Goal: Transaction & Acquisition: Purchase product/service

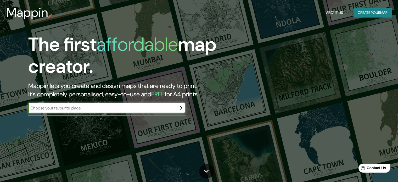
click at [158, 105] on input "text" at bounding box center [101, 108] width 146 height 6
type input "zapopan"
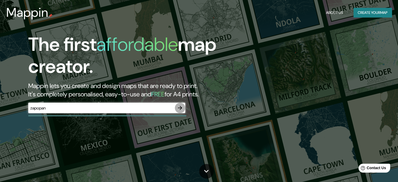
click at [181, 109] on icon "button" at bounding box center [180, 108] width 6 height 6
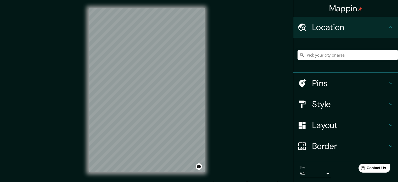
click at [207, 70] on div "© Mapbox © OpenStreetMap Improve this map" at bounding box center [146, 90] width 133 height 180
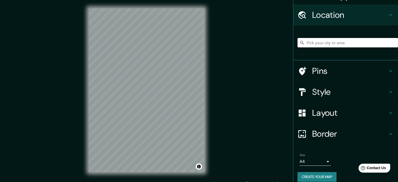
scroll to position [18, 0]
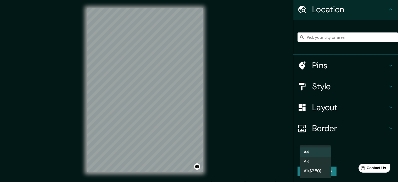
click at [319, 157] on body "Mappin Location Pins Style Layout Border Choose a border. Hint : you can make l…" at bounding box center [199, 91] width 398 height 182
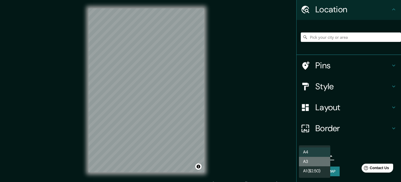
click at [322, 157] on li "A3" at bounding box center [314, 161] width 31 height 9
type input "a4"
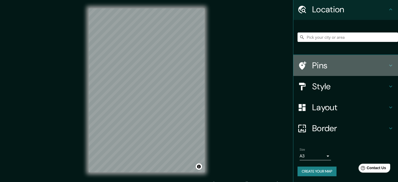
click at [383, 61] on div "Pins" at bounding box center [345, 65] width 105 height 21
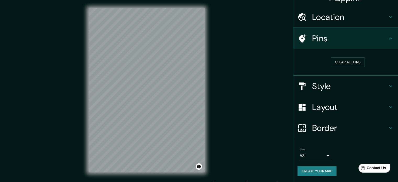
scroll to position [10, 0]
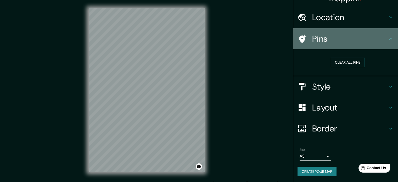
click at [324, 39] on h4 "Pins" at bounding box center [349, 38] width 75 height 10
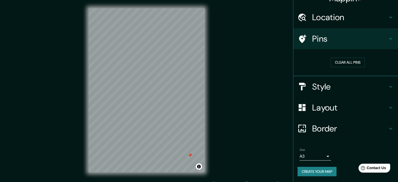
drag, startPoint x: 198, startPoint y: 165, endPoint x: 334, endPoint y: 41, distance: 183.6
click at [332, 47] on div "Pins" at bounding box center [345, 38] width 105 height 21
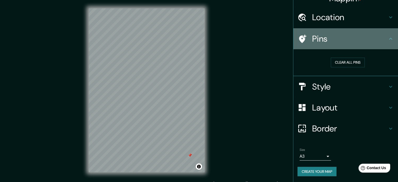
click at [387, 36] on icon at bounding box center [390, 39] width 6 height 6
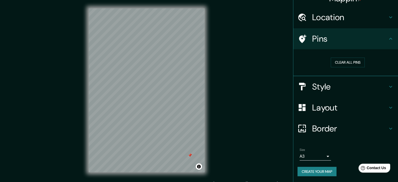
click at [387, 36] on icon at bounding box center [390, 39] width 6 height 6
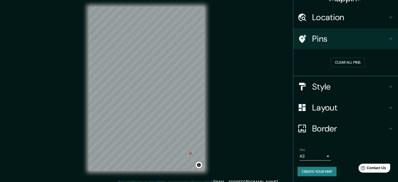
scroll to position [7, 0]
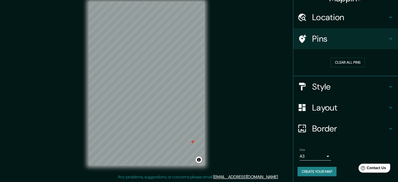
drag, startPoint x: 190, startPoint y: 156, endPoint x: 192, endPoint y: 143, distance: 13.3
click at [192, 143] on div at bounding box center [192, 142] width 4 height 4
click at [355, 62] on button "Clear all pins" at bounding box center [347, 63] width 34 height 10
click at [387, 84] on icon at bounding box center [390, 86] width 6 height 6
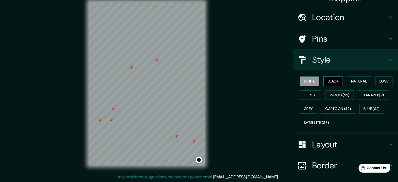
click at [331, 78] on button "Black" at bounding box center [333, 81] width 20 height 10
click at [335, 79] on button "Black" at bounding box center [333, 81] width 20 height 10
click at [361, 79] on button "Natural" at bounding box center [359, 81] width 24 height 10
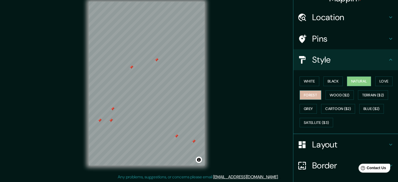
click at [312, 92] on button "Forest" at bounding box center [310, 95] width 22 height 10
click at [306, 106] on button "Grey" at bounding box center [307, 109] width 17 height 10
click at [313, 93] on button "Forest" at bounding box center [310, 95] width 22 height 10
click at [387, 61] on icon at bounding box center [390, 59] width 6 height 6
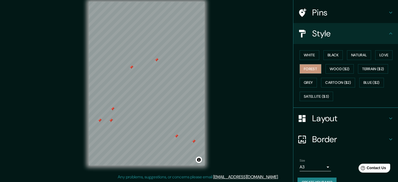
click at [387, 112] on div "Layout" at bounding box center [345, 118] width 105 height 21
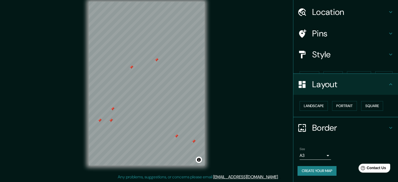
scroll to position [6, 0]
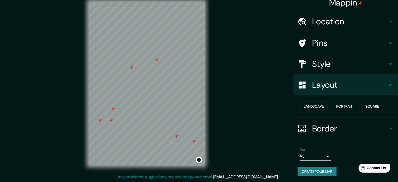
click at [309, 104] on button "Landscape" at bounding box center [313, 106] width 28 height 10
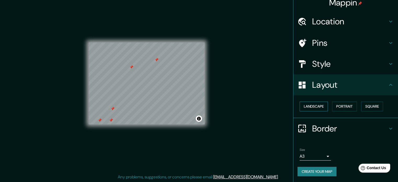
click at [310, 103] on button "Landscape" at bounding box center [313, 106] width 28 height 10
click at [337, 104] on button "Portrait" at bounding box center [344, 106] width 25 height 10
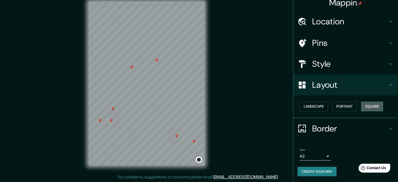
click at [370, 106] on button "Square" at bounding box center [372, 106] width 22 height 10
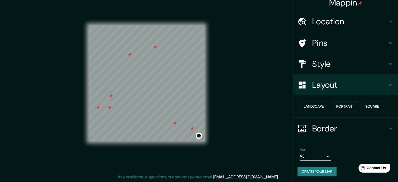
click at [340, 102] on button "Portrait" at bounding box center [344, 106] width 25 height 10
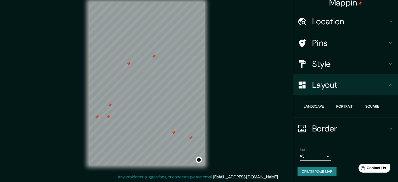
click at [387, 86] on icon at bounding box center [390, 85] width 6 height 6
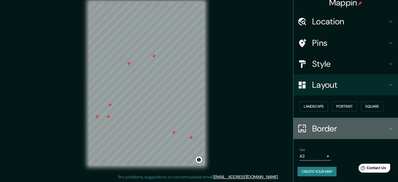
click at [383, 124] on h4 "Border" at bounding box center [349, 128] width 75 height 10
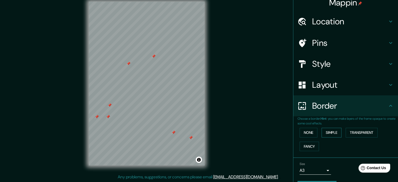
click at [325, 133] on button "Simple" at bounding box center [331, 133] width 20 height 10
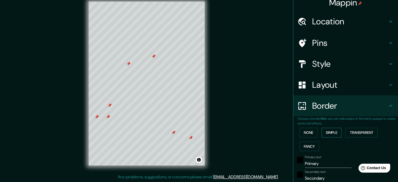
click at [325, 133] on button "Simple" at bounding box center [331, 133] width 20 height 10
type input "177"
type input "35"
click at [358, 133] on button "Transparent" at bounding box center [361, 133] width 32 height 10
click at [310, 143] on button "Fancy" at bounding box center [308, 146] width 19 height 10
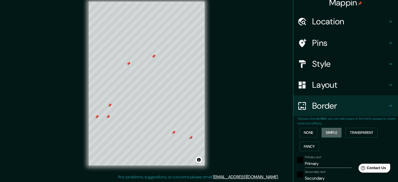
click at [330, 130] on button "Simple" at bounding box center [331, 133] width 20 height 10
click at [307, 134] on button "None" at bounding box center [308, 133] width 18 height 10
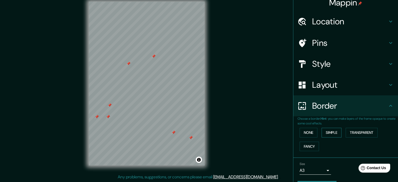
click at [330, 132] on button "Simple" at bounding box center [331, 133] width 20 height 10
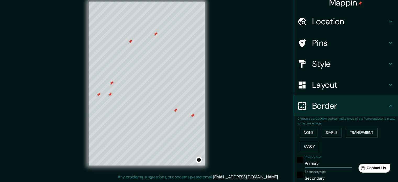
drag, startPoint x: 318, startPoint y: 163, endPoint x: 297, endPoint y: 162, distance: 21.7
click at [297, 162] on div "Primary text Primary" at bounding box center [338, 161] width 86 height 13
type input "P"
type input "177"
type input "35"
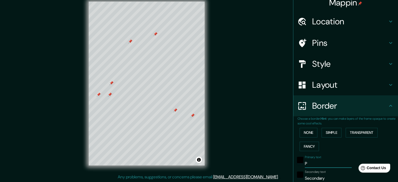
type input "Pu"
type input "177"
type input "35"
type input "Pun"
type input "177"
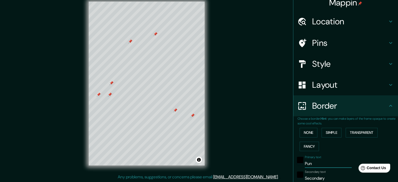
type input "35"
type input "Punt"
type input "177"
type input "35"
type input "Punto"
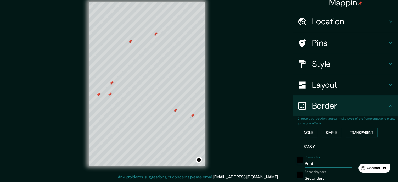
type input "177"
type input "35"
type input "Punto"
type input "177"
type input "35"
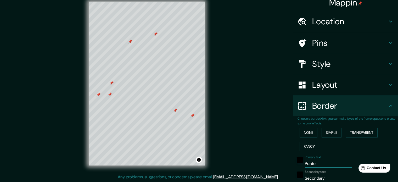
type input "Punto"
type input "177"
type input "35"
type input "Punt"
type input "177"
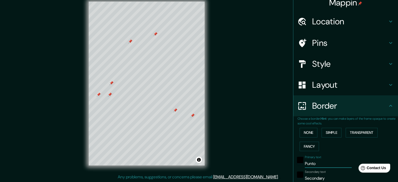
type input "35"
type input "Pun"
type input "177"
type input "35"
type input "Pu"
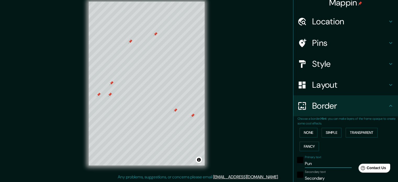
type input "177"
type input "35"
type input "P"
type input "177"
type input "35"
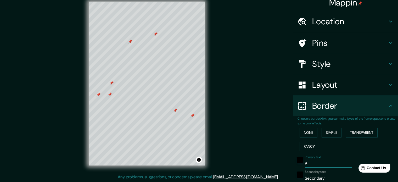
type input "177"
type input "35"
type input "V"
type input "177"
type input "35"
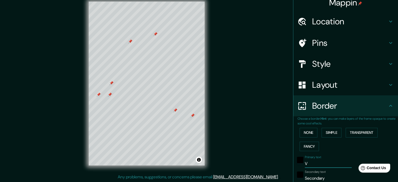
type input "177"
type input "35"
type input "T"
type input "177"
type input "35"
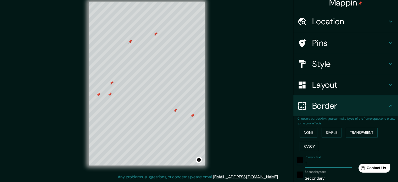
type input "Te"
type input "177"
type input "35"
type input "Ter"
type input "177"
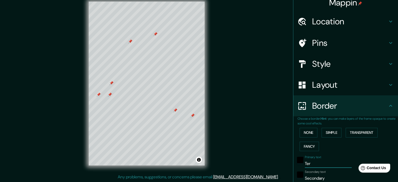
type input "35"
type input "Terr"
type input "177"
type input "35"
type input "Terre"
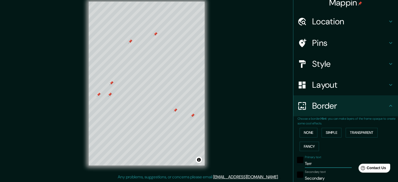
type input "177"
type input "35"
type input "Terren"
type input "177"
type input "35"
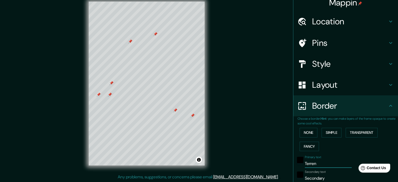
type input "Terreno"
type input "177"
type input "35"
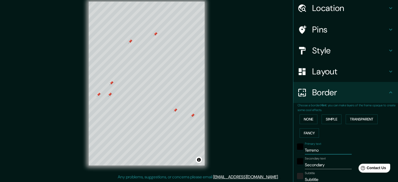
scroll to position [32, 0]
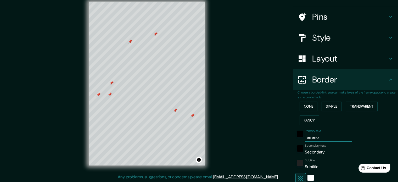
type input "Terreno"
drag, startPoint x: 324, startPoint y: 152, endPoint x: 296, endPoint y: 149, distance: 27.6
click at [296, 149] on div "Secondary text Secondary" at bounding box center [338, 150] width 86 height 13
type input "p"
type input "177"
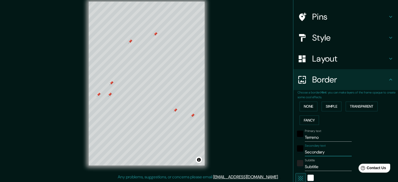
type input "35"
type input "pu"
type input "177"
type input "35"
type input "pun"
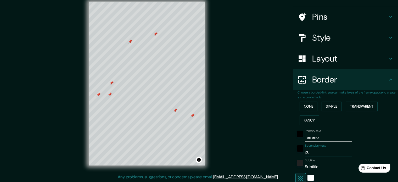
type input "177"
type input "35"
type input "punt"
type input "177"
type input "35"
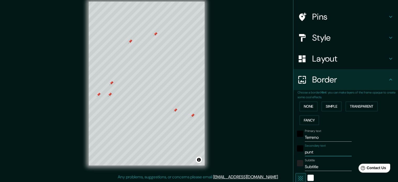
type input "punto"
type input "177"
type input "35"
type input "puntos"
type input "177"
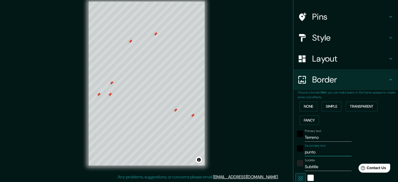
type input "35"
type input "puntos"
type input "177"
type input "35"
type input "puntos d"
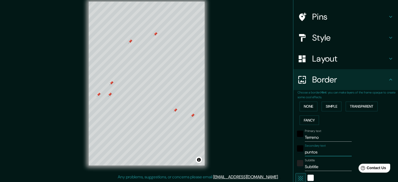
type input "177"
type input "35"
type input "puntos de"
type input "177"
type input "35"
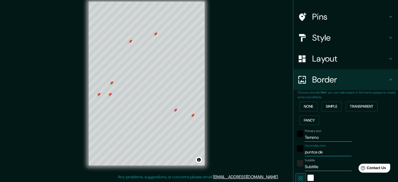
type input "puntos d"
type input "177"
type input "35"
type input "p"
type input "177"
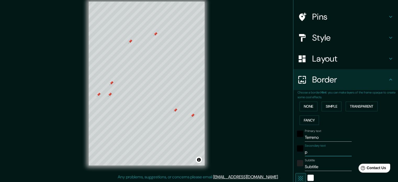
type input "35"
type input "177"
type input "35"
type input "e"
type input "177"
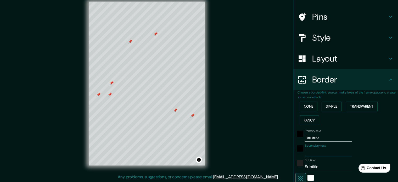
type input "35"
type input "en"
type input "177"
type input "35"
type input "en"
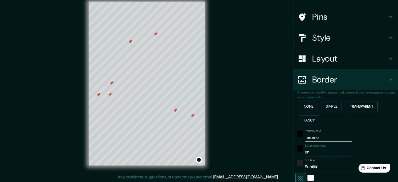
type input "177"
type input "35"
type input "en V"
type input "177"
type input "35"
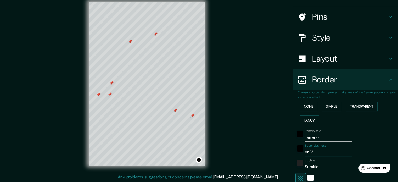
type input "en Ve"
type input "177"
type input "35"
type input "en Ven"
type input "177"
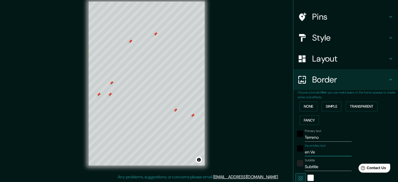
type input "35"
type input "en Vent"
type input "177"
type input "35"
type input "en Venta"
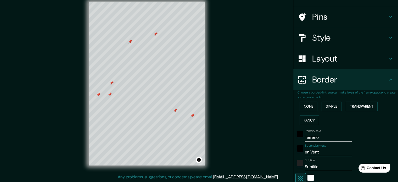
type input "177"
type input "35"
type input "en Venta"
type input "177"
type input "35"
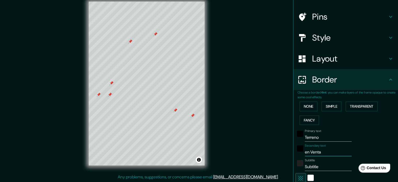
type input "en Venta ("
type input "177"
type input "35"
type input "en Venta (V"
type input "177"
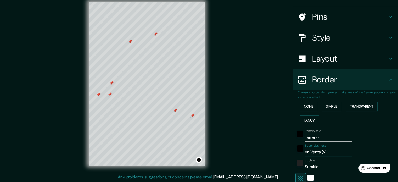
type input "35"
type input "en Venta (Vi"
type input "177"
type input "35"
type input "en Venta (Vis"
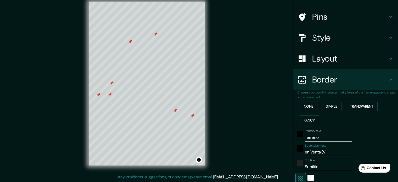
type input "177"
type input "35"
type input "en Venta (Vist"
type input "177"
type input "35"
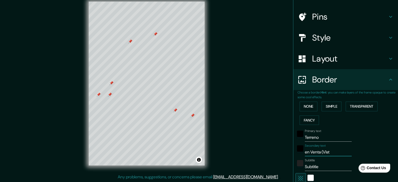
type input "en Venta (Vista"
type input "177"
type input "35"
type input "en Venta (Vistas"
type input "177"
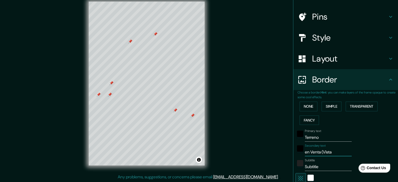
type input "35"
type input "en Venta (Vista"
type input "177"
type input "35"
type input "en Vent"
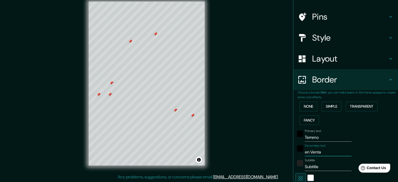
type input "177"
type input "35"
type input "en Ve"
type input "177"
type input "35"
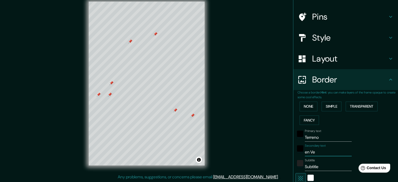
type input "en V"
type input "177"
type input "35"
type input "en"
type input "177"
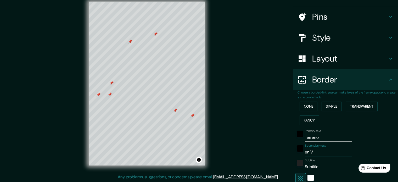
type input "35"
type input "en V"
type input "177"
type input "35"
type input "en Vis"
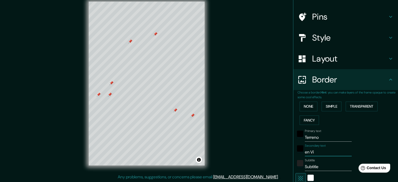
type input "177"
type input "35"
type input "en Vist"
type input "177"
type input "35"
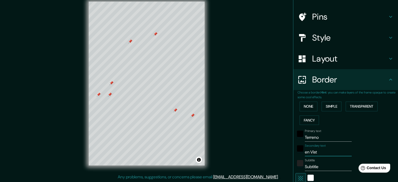
type input "en Vista"
type input "177"
type input "35"
type input "en Vistas"
type input "177"
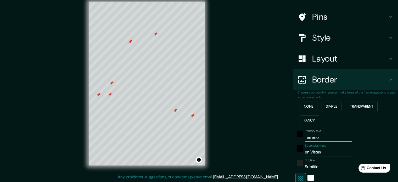
type input "35"
type input "en Vistas"
type input "177"
type input "35"
type input "en Vistas d"
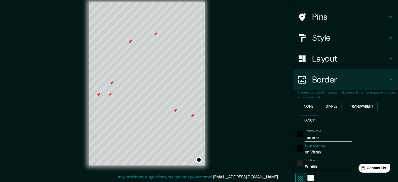
type input "177"
type input "35"
type input "en Vistas de"
type input "177"
type input "35"
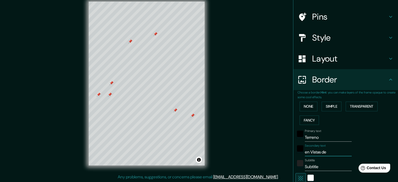
type input "en Vistas del"
type input "177"
type input "35"
type input "en Vistas del"
type input "177"
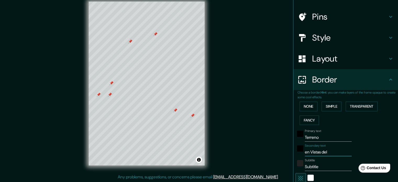
type input "35"
type input "en Vistas del c"
type input "177"
type input "35"
click at [326, 165] on input "Subtitle" at bounding box center [328, 166] width 47 height 8
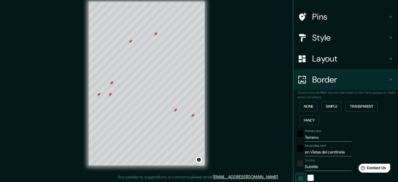
drag, startPoint x: 326, startPoint y: 165, endPoint x: 303, endPoint y: 166, distance: 23.3
click at [305, 166] on input "Subtitle" at bounding box center [328, 166] width 47 height 8
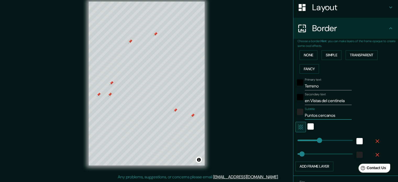
scroll to position [84, 0]
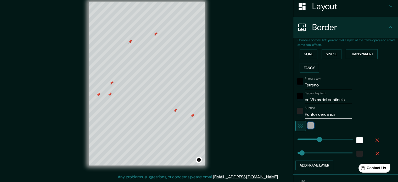
click at [307, 127] on div "white" at bounding box center [310, 125] width 6 height 6
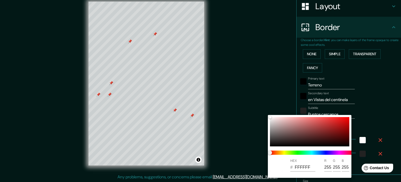
click at [372, 113] on div at bounding box center [200, 91] width 401 height 182
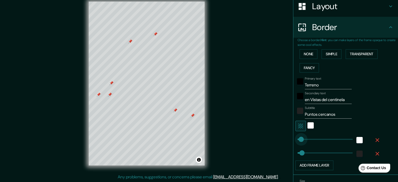
drag, startPoint x: 315, startPoint y: 138, endPoint x: 292, endPoint y: 139, distance: 22.5
drag, startPoint x: 292, startPoint y: 139, endPoint x: 300, endPoint y: 139, distance: 7.8
drag, startPoint x: 300, startPoint y: 139, endPoint x: 289, endPoint y: 139, distance: 11.5
drag, startPoint x: 299, startPoint y: 150, endPoint x: 321, endPoint y: 151, distance: 21.7
drag, startPoint x: 317, startPoint y: 151, endPoint x: 288, endPoint y: 152, distance: 29.0
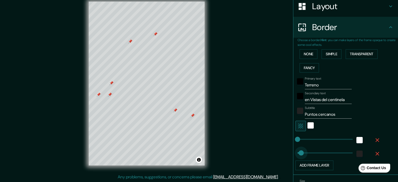
drag, startPoint x: 292, startPoint y: 152, endPoint x: 297, endPoint y: 152, distance: 5.2
click at [307, 125] on div "white" at bounding box center [310, 125] width 6 height 6
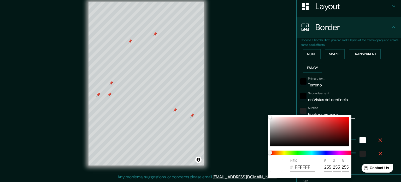
click at [374, 117] on div at bounding box center [200, 91] width 401 height 182
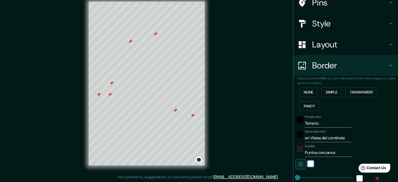
scroll to position [115, 0]
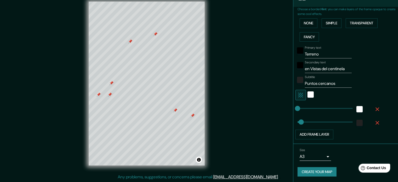
click at [330, 169] on button "Create your map" at bounding box center [316, 172] width 39 height 10
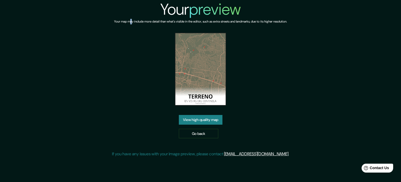
drag, startPoint x: 202, startPoint y: 81, endPoint x: 123, endPoint y: 84, distance: 78.5
click at [123, 84] on div "Your preview Your map may include more detail than what's visible in the editor…" at bounding box center [200, 80] width 177 height 161
click at [204, 121] on link "View high quality map" at bounding box center [201, 120] width 44 height 10
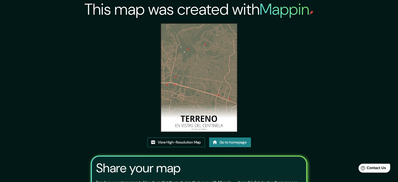
click at [186, 144] on link "View High-Resolution Map" at bounding box center [176, 142] width 58 height 10
click at [226, 145] on link "Go to homepage" at bounding box center [230, 142] width 42 height 10
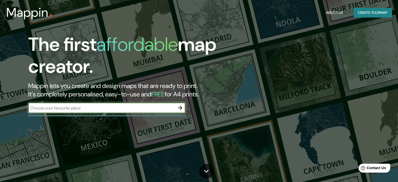
click at [174, 107] on input "text" at bounding box center [101, 108] width 146 height 6
click at [376, 9] on button "Create your map" at bounding box center [372, 13] width 38 height 10
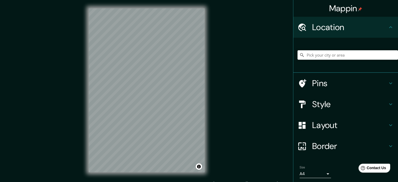
click at [208, 104] on div "© Mapbox © OpenStreetMap Improve this map" at bounding box center [146, 90] width 133 height 180
click at [335, 82] on h4 "Pins" at bounding box center [349, 83] width 75 height 10
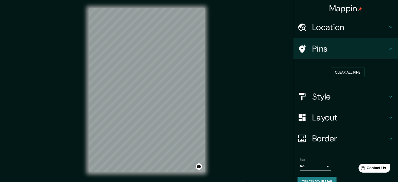
click at [382, 46] on h4 "Pins" at bounding box center [349, 48] width 75 height 10
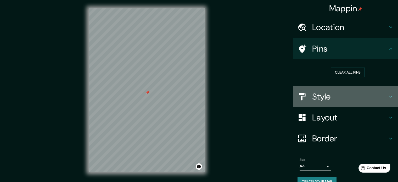
click at [375, 95] on h4 "Style" at bounding box center [349, 96] width 75 height 10
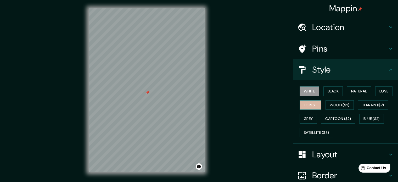
click at [309, 107] on button "Forest" at bounding box center [310, 105] width 22 height 10
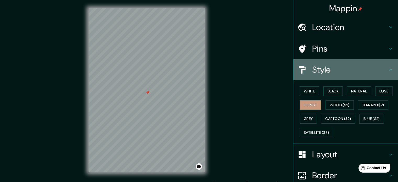
click at [385, 64] on div "Style" at bounding box center [345, 69] width 105 height 21
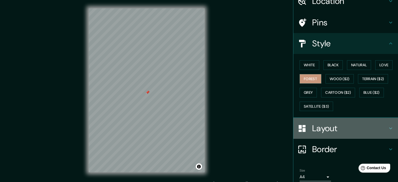
click at [352, 130] on h4 "Layout" at bounding box center [349, 128] width 75 height 10
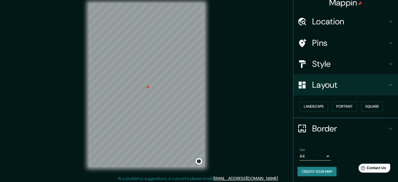
scroll to position [7, 0]
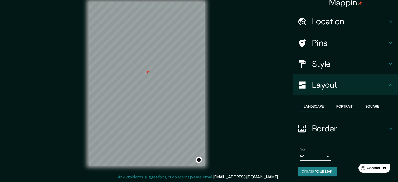
click at [313, 106] on button "Landscape" at bounding box center [313, 106] width 28 height 10
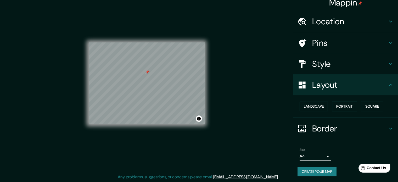
click at [341, 107] on button "Portrait" at bounding box center [344, 106] width 25 height 10
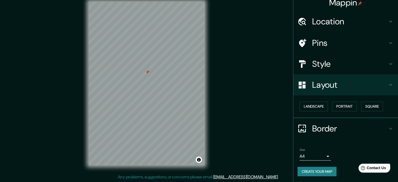
click at [387, 84] on icon at bounding box center [390, 85] width 6 height 6
click at [361, 127] on h4 "Border" at bounding box center [349, 128] width 75 height 10
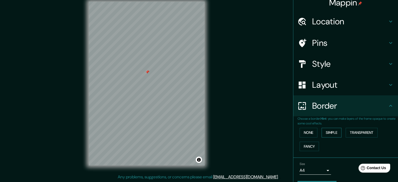
click at [329, 132] on button "Simple" at bounding box center [331, 133] width 20 height 10
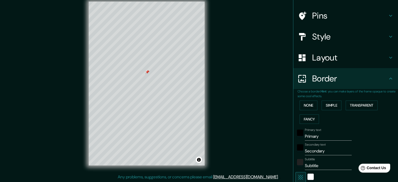
scroll to position [58, 0]
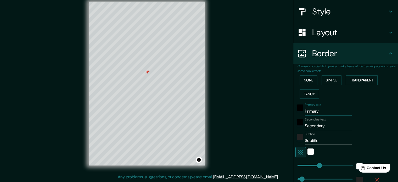
drag, startPoint x: 334, startPoint y: 111, endPoint x: 302, endPoint y: 111, distance: 32.2
click at [305, 111] on input "Primary" at bounding box center [328, 111] width 47 height 8
type input "P"
type input "177"
type input "35"
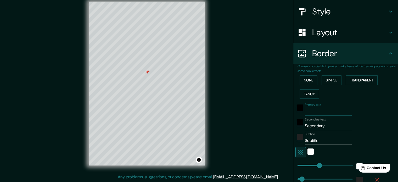
type input "177"
type input "35"
type input "T"
type input "177"
type input "35"
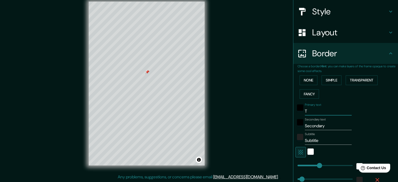
type input "Te"
type input "177"
type input "35"
type input "Ter"
type input "177"
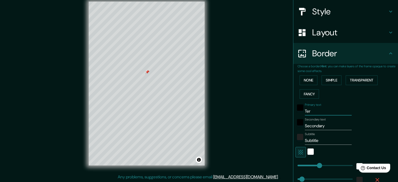
type input "35"
type input "Terre"
type input "177"
type input "35"
type input "Terren"
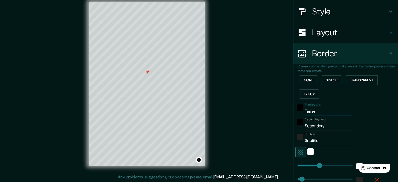
type input "177"
type input "35"
type input "Terrenp"
type input "177"
type input "35"
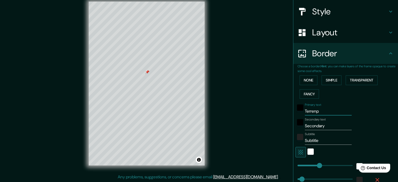
type input "Terren"
type input "177"
type input "35"
type input "Terreno"
type input "177"
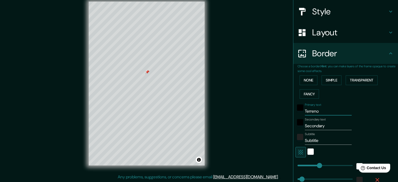
type input "35"
type input "Terreno"
drag, startPoint x: 322, startPoint y: 124, endPoint x: 296, endPoint y: 127, distance: 26.5
click at [296, 127] on div "Secondary text Secondary" at bounding box center [338, 123] width 86 height 13
type input "u"
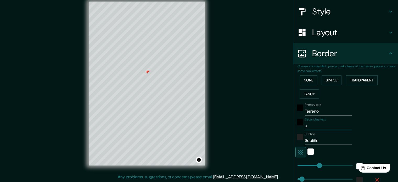
type input "177"
type input "35"
type input "ub"
type input "177"
type input "35"
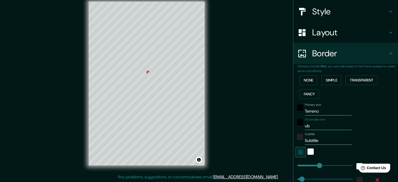
type input "ubc"
type input "177"
type input "35"
type input "ub"
type input "177"
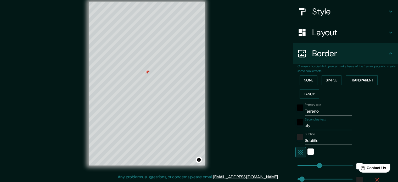
type input "35"
type input "ubic"
type input "177"
type input "35"
type input "ubica"
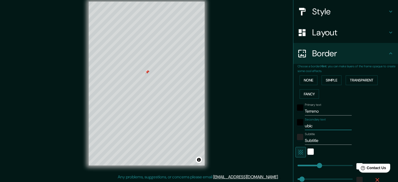
type input "177"
type input "35"
type input "ubicaci"
type input "177"
type input "35"
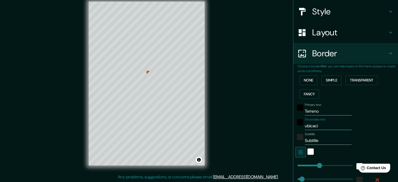
type input "ubicacio"
type input "177"
type input "35"
type input "ubicacion"
type input "177"
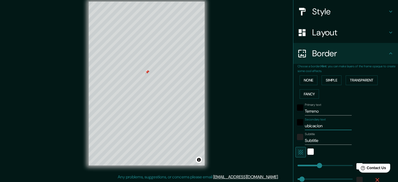
type input "35"
type input "ubicacion"
drag, startPoint x: 319, startPoint y: 139, endPoint x: 294, endPoint y: 143, distance: 25.4
click at [295, 143] on div "Subtitle Subtitle" at bounding box center [338, 138] width 86 height 13
type input "177"
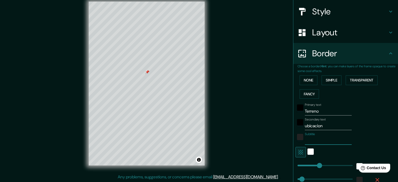
type input "35"
type input "177"
type input "0"
drag, startPoint x: 316, startPoint y: 165, endPoint x: 286, endPoint y: 166, distance: 30.1
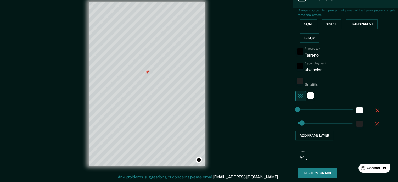
scroll to position [115, 0]
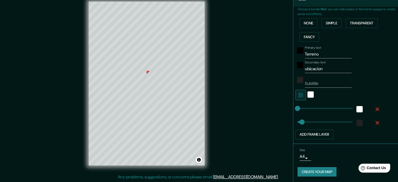
click at [321, 173] on button "Create your map" at bounding box center [316, 172] width 39 height 10
click at [330, 172] on button "Create your map" at bounding box center [316, 172] width 39 height 10
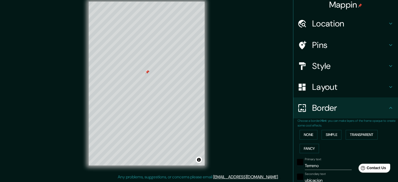
scroll to position [0, 0]
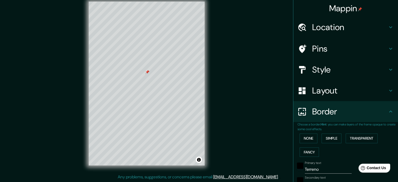
click at [380, 50] on h4 "Pins" at bounding box center [349, 48] width 75 height 10
type input "35"
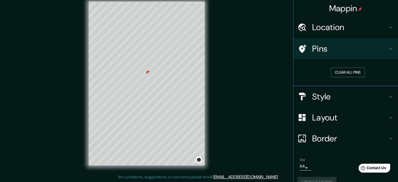
click at [346, 74] on button "Clear all pins" at bounding box center [347, 72] width 34 height 10
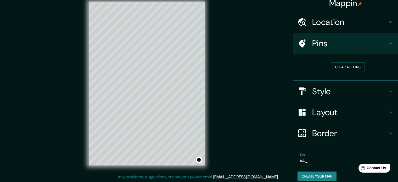
scroll to position [10, 0]
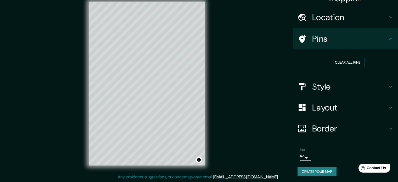
click at [322, 171] on button "Create your map" at bounding box center [316, 172] width 39 height 10
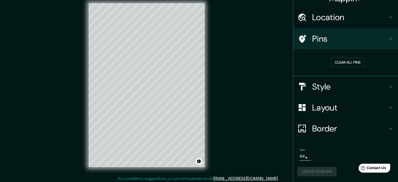
scroll to position [7, 0]
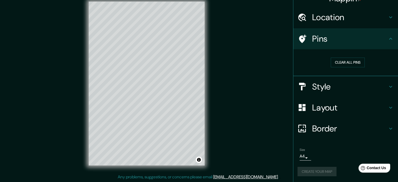
drag, startPoint x: 210, startPoint y: 54, endPoint x: 252, endPoint y: 36, distance: 46.0
click at [252, 36] on div "Mappin Location Pins Clear all pins Style Layout Border Choose a border. Hint :…" at bounding box center [199, 87] width 398 height 189
click at [201, 160] on button "Toggle attribution" at bounding box center [199, 159] width 6 height 6
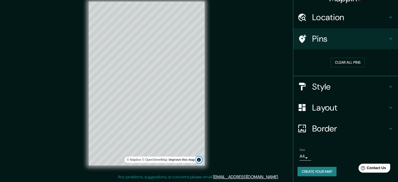
click at [201, 160] on button "Toggle attribution" at bounding box center [199, 159] width 6 height 6
click at [310, 169] on button "Create your map" at bounding box center [316, 172] width 39 height 10
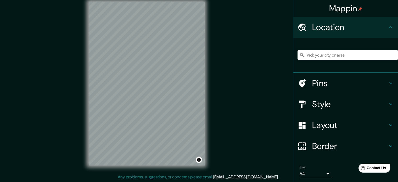
click at [217, 82] on div "Mappin Location Pins Style Layout Border Choose a border. Hint : you can make l…" at bounding box center [199, 87] width 398 height 189
click at [222, 92] on div "Mappin Location Pins Style Layout Border Choose a border. Hint : you can make l…" at bounding box center [199, 87] width 398 height 189
click at [220, 97] on div "Mappin Location Pins Style Layout Border Choose a border. Hint : you can make l…" at bounding box center [199, 87] width 398 height 189
click at [209, 132] on div "© Mapbox © OpenStreetMap Improve this map" at bounding box center [146, 83] width 133 height 180
click at [210, 73] on div "© Mapbox © OpenStreetMap Improve this map" at bounding box center [146, 83] width 133 height 180
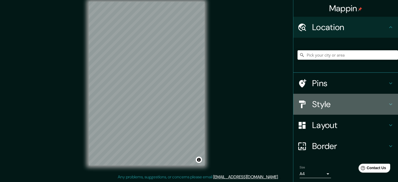
click at [349, 106] on h4 "Style" at bounding box center [349, 104] width 75 height 10
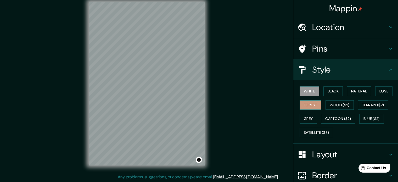
click at [306, 104] on button "Forest" at bounding box center [310, 105] width 22 height 10
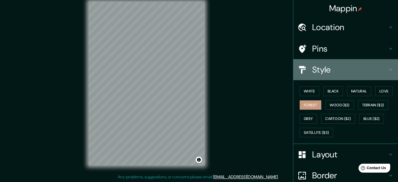
click at [382, 75] on div "Style" at bounding box center [345, 69] width 105 height 21
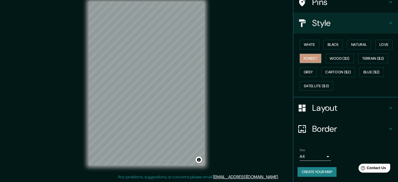
click at [366, 111] on h4 "Layout" at bounding box center [349, 107] width 75 height 10
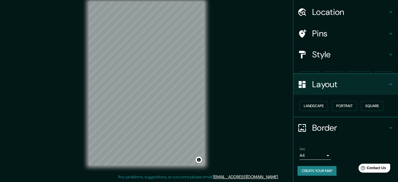
scroll to position [6, 0]
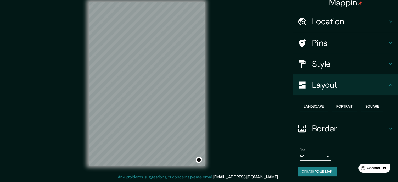
click at [371, 126] on h4 "Border" at bounding box center [349, 128] width 75 height 10
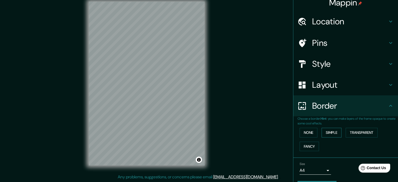
scroll to position [20, 0]
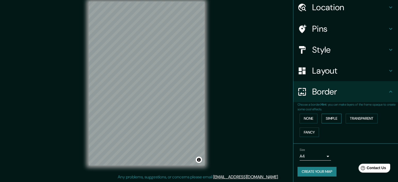
click at [330, 122] on button "Simple" at bounding box center [331, 118] width 20 height 10
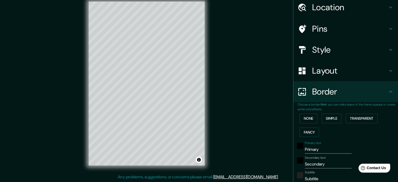
drag, startPoint x: 324, startPoint y: 148, endPoint x: 290, endPoint y: 147, distance: 34.8
click at [293, 147] on div "Choose a border. Hint : you can make layers of the frame opaque to create some …" at bounding box center [345, 170] width 105 height 137
type input "177"
type input "35"
click at [279, 128] on div "Mappin Location Pins Style Layout Border Choose a border. Hint : you can make l…" at bounding box center [199, 87] width 398 height 189
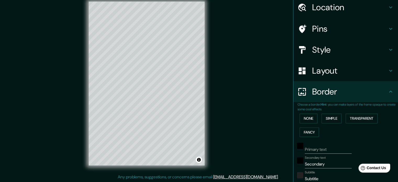
click at [330, 162] on input "Secondary" at bounding box center [328, 164] width 47 height 8
drag, startPoint x: 330, startPoint y: 162, endPoint x: 296, endPoint y: 164, distance: 34.0
click at [299, 164] on div "Secondary text Secondary" at bounding box center [338, 162] width 86 height 13
type input "U"
type input "177"
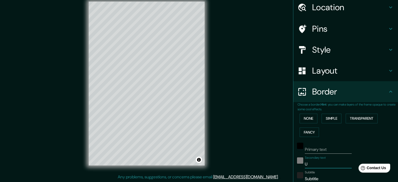
type input "35"
type input "Ub"
type input "177"
type input "35"
type input "Ubi"
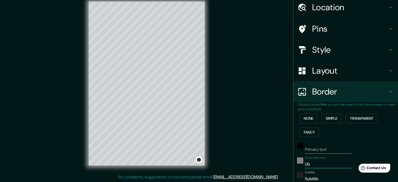
type input "177"
type input "35"
type input "Ubic"
type input "177"
type input "35"
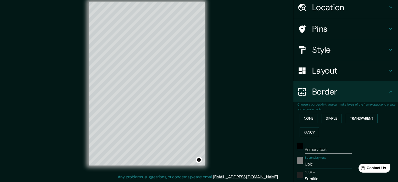
type input "Ubica"
type input "177"
type input "35"
type input "Ubicaci"
type input "177"
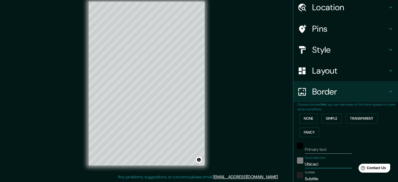
type input "35"
type input "Ubicacio"
type input "177"
type input "35"
type input "Ubicacion"
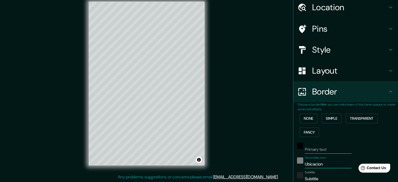
type input "177"
type input "35"
type input "Ubicacion"
click at [321, 179] on input "Subtitle" at bounding box center [328, 178] width 47 height 8
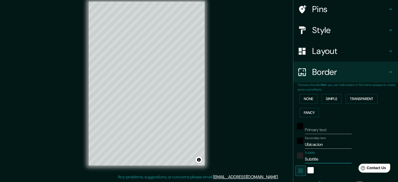
scroll to position [42, 0]
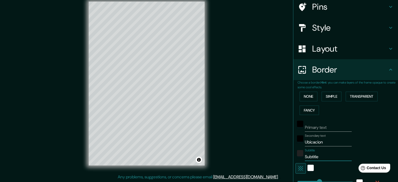
drag, startPoint x: 321, startPoint y: 179, endPoint x: 300, endPoint y: 167, distance: 24.0
click at [300, 167] on div "Primary text Secondary text Ubicacion Subtitle Subtitle Add frame layer" at bounding box center [339, 164] width 84 height 95
type input "T"
type input "177"
type input "35"
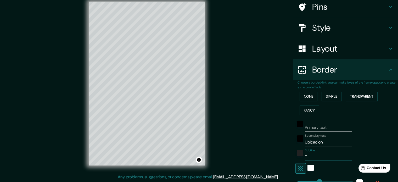
type input "Te"
type input "177"
type input "35"
type input "Ter"
type input "177"
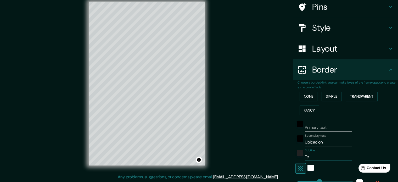
type input "35"
type input "Terr"
type input "177"
type input "35"
type input "Terre"
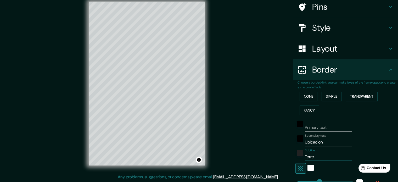
type input "177"
type input "35"
type input "Terren"
type input "177"
type input "35"
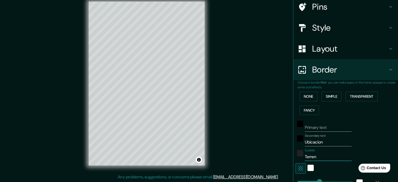
type input "Terreno"
type input "177"
type input "35"
type input "Terreno"
type input "177"
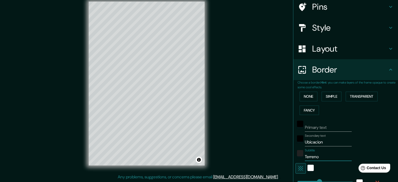
type input "35"
type input "Terreno E"
type input "177"
type input "35"
type input "Terreno En"
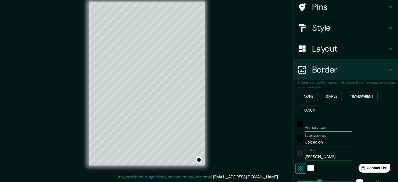
type input "177"
type input "35"
type input "Terreno En"
type input "177"
type input "35"
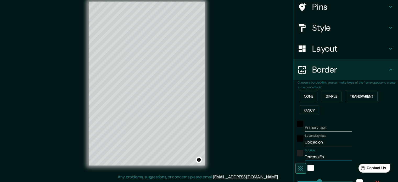
type input "Terreno En v"
type input "177"
type input "35"
type input "Terreno En ve"
type input "177"
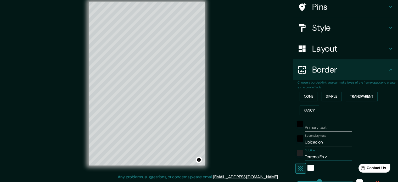
type input "35"
type input "Terreno En ven"
type input "177"
type input "35"
type input "Terreno En vent"
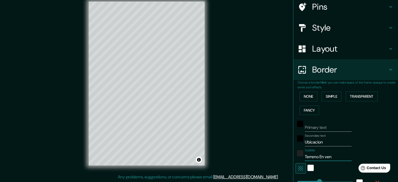
type input "177"
type input "35"
type input "Terreno En venta"
type input "177"
type input "35"
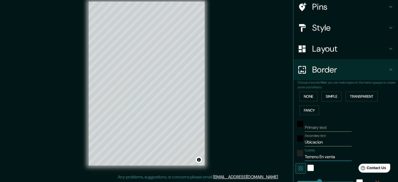
click at [318, 159] on input "Terreno En venta" at bounding box center [328, 156] width 47 height 8
type input "Terreno n venta"
type input "177"
type input "35"
type input "Terreno en venta"
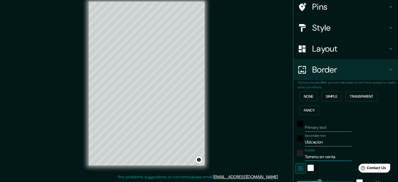
type input "177"
type input "35"
drag, startPoint x: 340, startPoint y: 155, endPoint x: 268, endPoint y: 158, distance: 71.9
click at [268, 158] on div "Mappin Location Pins Style Layout Border Choose a border. Hint : you can make l…" at bounding box center [199, 87] width 398 height 189
type input "177"
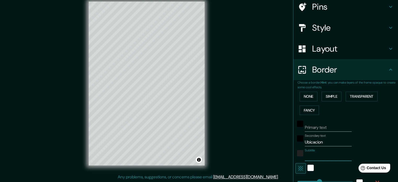
type input "35"
click at [358, 139] on div "Secondary text Ubicacion" at bounding box center [338, 140] width 86 height 13
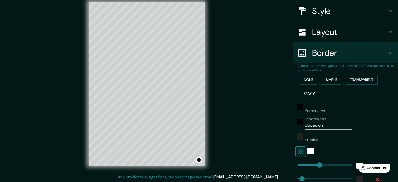
scroll to position [68, 0]
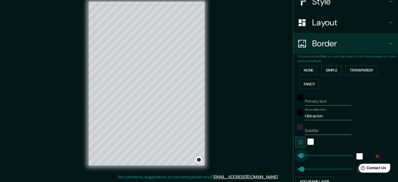
type input "0"
drag, startPoint x: 313, startPoint y: 155, endPoint x: 293, endPoint y: 155, distance: 20.1
click at [269, 88] on div "Mappin Location Pins Style Layout Border Choose a border. Hint : you can make l…" at bounding box center [199, 87] width 398 height 189
drag, startPoint x: 393, startPoint y: 110, endPoint x: 397, endPoint y: 143, distance: 33.2
click at [397, 143] on div "Mappin Location Pins Style Layout Border Choose a border. Hint : you can make l…" at bounding box center [345, 91] width 105 height 182
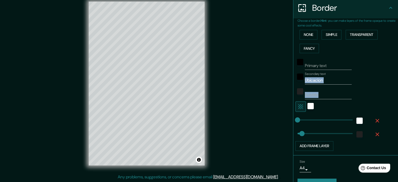
scroll to position [115, 0]
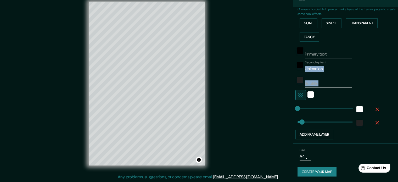
click at [325, 170] on button "Create your map" at bounding box center [316, 172] width 39 height 10
click at [322, 174] on button "Create your map" at bounding box center [316, 172] width 39 height 10
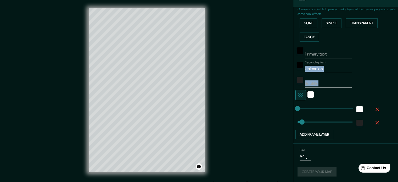
scroll to position [7, 0]
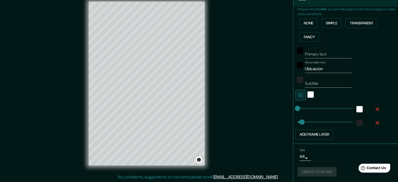
drag, startPoint x: 326, startPoint y: 172, endPoint x: 345, endPoint y: 150, distance: 28.7
click at [345, 150] on div "Size A4 Terreno" at bounding box center [345, 154] width 96 height 17
click at [341, 155] on div "Size A4 Terreno" at bounding box center [345, 154] width 96 height 17
click at [327, 170] on button "Create your map" at bounding box center [316, 172] width 39 height 10
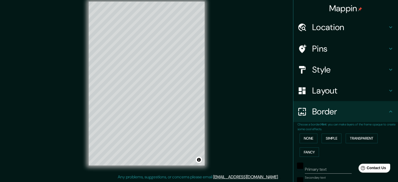
click at [388, 111] on icon at bounding box center [390, 111] width 6 height 6
click at [389, 111] on icon at bounding box center [390, 111] width 3 height 2
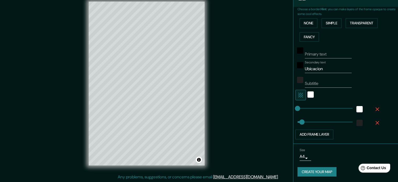
scroll to position [68, 0]
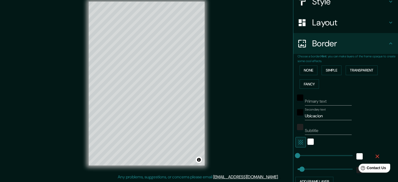
click at [387, 44] on icon at bounding box center [390, 43] width 6 height 6
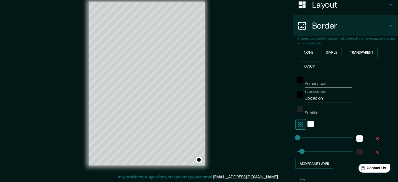
scroll to position [53, 0]
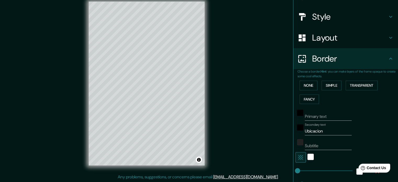
click at [388, 54] on div "Border" at bounding box center [345, 58] width 105 height 21
click at [388, 58] on icon at bounding box center [390, 58] width 6 height 6
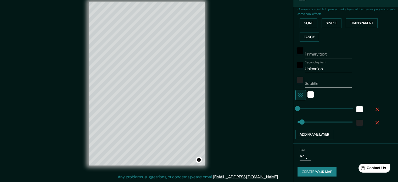
click at [305, 156] on body "Mappin Location Pins Style Layout Border Choose a border. Hint : you can make l…" at bounding box center [199, 84] width 398 height 182
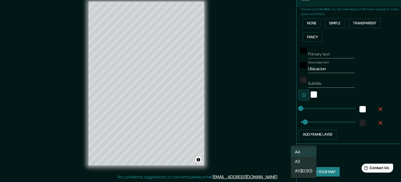
click at [305, 162] on li "A3" at bounding box center [304, 161] width 26 height 9
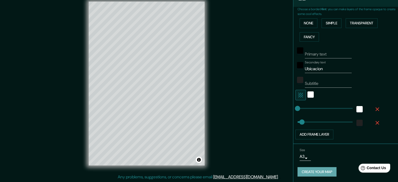
click at [322, 170] on button "Create your map" at bounding box center [316, 172] width 39 height 10
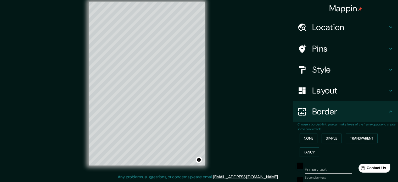
scroll to position [0, 0]
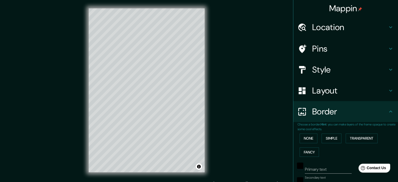
click at [387, 111] on icon at bounding box center [390, 111] width 6 height 6
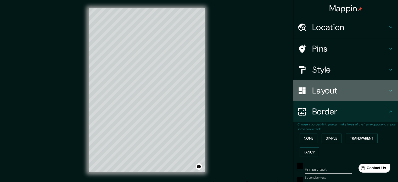
click at [382, 91] on h4 "Layout" at bounding box center [349, 90] width 75 height 10
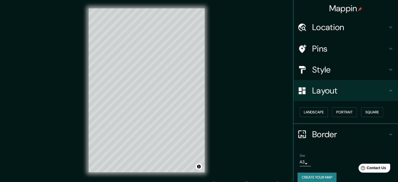
click at [387, 90] on icon at bounding box center [390, 90] width 6 height 6
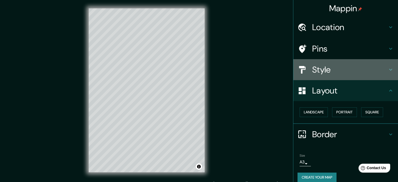
click at [387, 71] on icon at bounding box center [390, 69] width 6 height 6
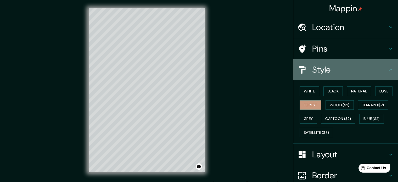
click at [387, 71] on icon at bounding box center [390, 69] width 6 height 6
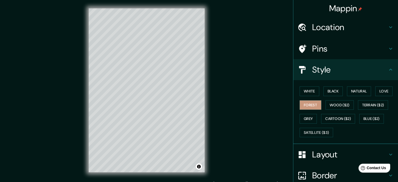
click at [387, 68] on icon at bounding box center [390, 69] width 6 height 6
click at [387, 45] on icon at bounding box center [390, 48] width 6 height 6
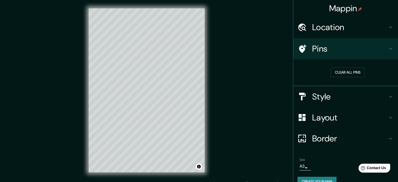
click at [387, 29] on icon at bounding box center [390, 27] width 6 height 6
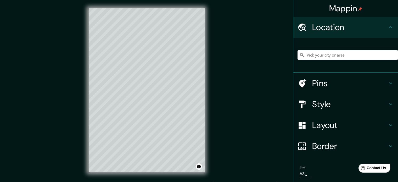
click at [385, 24] on div "Location" at bounding box center [345, 27] width 105 height 21
click at [389, 103] on icon at bounding box center [390, 104] width 6 height 6
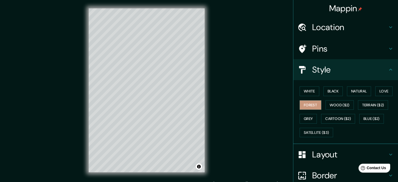
drag, startPoint x: 382, startPoint y: 68, endPoint x: 383, endPoint y: 72, distance: 4.2
click at [383, 68] on h4 "Style" at bounding box center [349, 69] width 75 height 10
click at [387, 151] on icon at bounding box center [390, 154] width 6 height 6
type input "35"
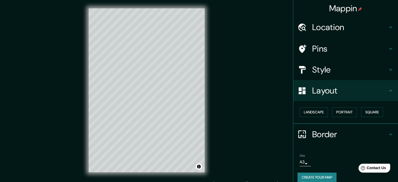
scroll to position [7, 0]
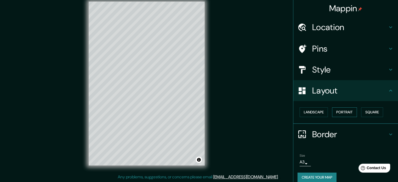
click at [339, 114] on button "Portrait" at bounding box center [344, 112] width 25 height 10
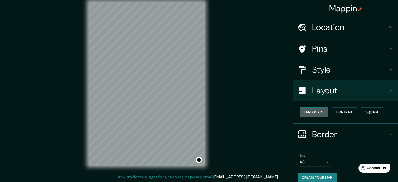
click at [309, 113] on button "Landscape" at bounding box center [313, 112] width 28 height 10
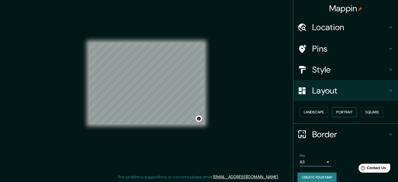
click at [345, 111] on button "Portrait" at bounding box center [344, 112] width 25 height 10
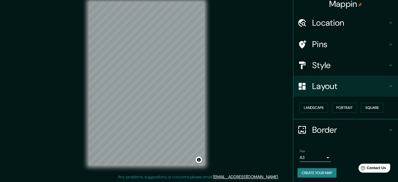
scroll to position [6, 0]
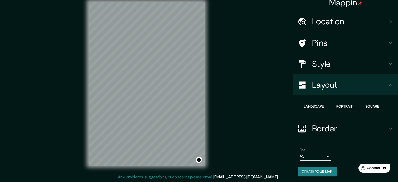
click at [379, 65] on h4 "Style" at bounding box center [349, 64] width 75 height 10
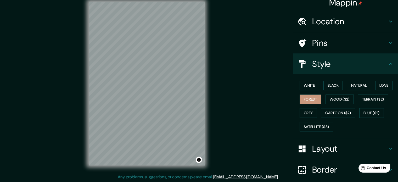
click at [379, 65] on h4 "Style" at bounding box center [349, 64] width 75 height 10
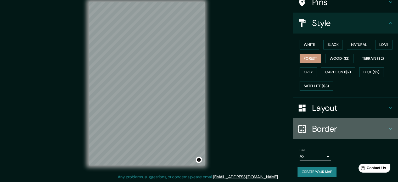
click at [372, 124] on h4 "Border" at bounding box center [349, 128] width 75 height 10
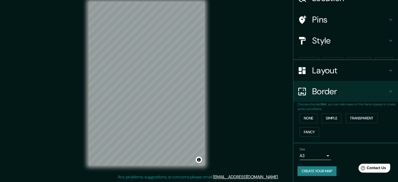
scroll to position [20, 0]
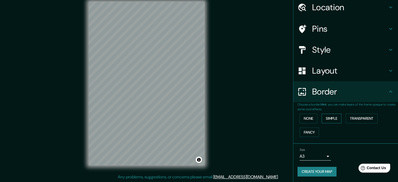
click at [337, 114] on button "Simple" at bounding box center [331, 118] width 20 height 10
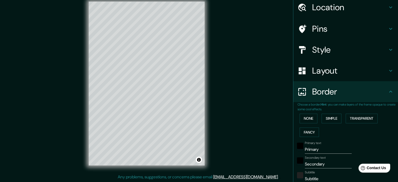
drag, startPoint x: 324, startPoint y: 153, endPoint x: 314, endPoint y: 151, distance: 10.6
drag, startPoint x: 323, startPoint y: 151, endPoint x: 284, endPoint y: 150, distance: 38.4
click at [284, 150] on div "Mappin Location Pins Style Layout Border Choose a border. Hint : you can make l…" at bounding box center [199, 87] width 398 height 189
type input "35"
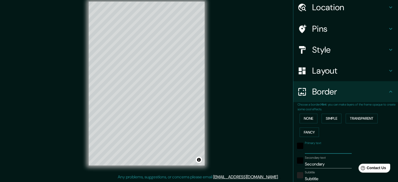
drag, startPoint x: 327, startPoint y: 165, endPoint x: 306, endPoint y: 163, distance: 21.0
click at [306, 163] on input "Secondary" at bounding box center [328, 164] width 47 height 8
click at [322, 162] on input "Secondary" at bounding box center [328, 164] width 47 height 8
drag, startPoint x: 324, startPoint y: 160, endPoint x: 296, endPoint y: 160, distance: 28.8
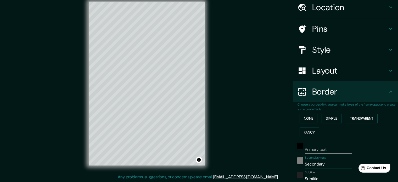
click at [296, 160] on div "Secondary text Secondary" at bounding box center [338, 162] width 86 height 13
type input "U"
type input "35"
type input "Ub"
type input "35"
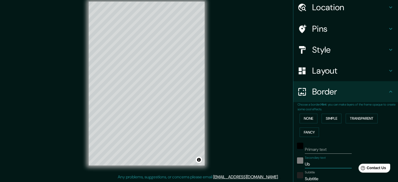
type input "Ubi"
type input "35"
type input "Ubic"
type input "35"
type input "Ubica"
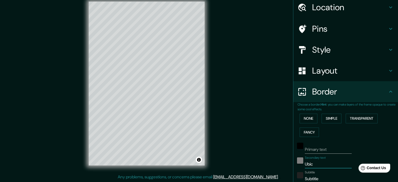
type input "35"
type input "Ubicaci"
type input "35"
type input "Ubicacio"
type input "35"
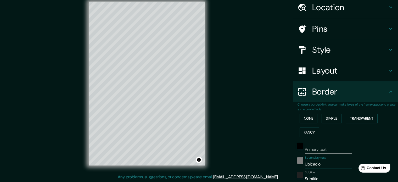
type input "Ubicacion"
type input "35"
type input "Ubicacion"
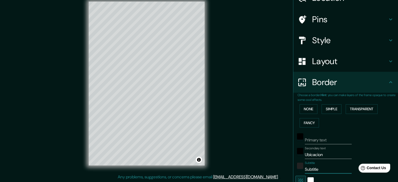
scroll to position [43, 0]
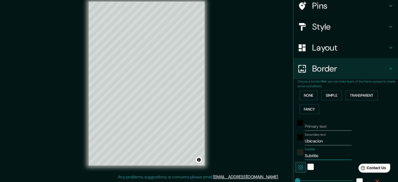
drag, startPoint x: 318, startPoint y: 178, endPoint x: 294, endPoint y: 155, distance: 32.9
click at [295, 155] on div "Subtitle Subtitle" at bounding box center [338, 153] width 86 height 13
type input "35"
click at [393, 113] on div "None Simple Transparent Fancy" at bounding box center [347, 101] width 100 height 27
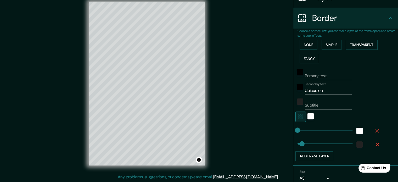
scroll to position [115, 0]
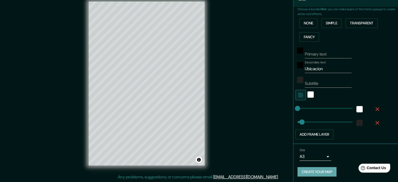
click at [312, 169] on button "Create your map" at bounding box center [316, 172] width 39 height 10
drag, startPoint x: 205, startPoint y: 75, endPoint x: 217, endPoint y: 80, distance: 13.3
click at [217, 80] on div "Mappin Location Pins Style Layout Border Choose a border. Hint : you can make l…" at bounding box center [199, 87] width 398 height 189
click at [316, 172] on button "Create your map" at bounding box center [316, 172] width 39 height 10
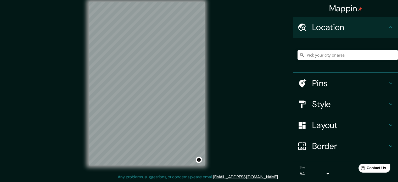
scroll to position [18, 0]
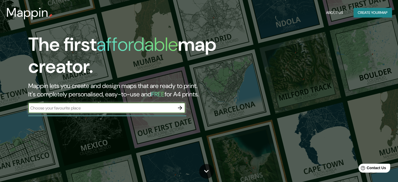
click at [163, 106] on input "text" at bounding box center [101, 108] width 146 height 6
type input "zapopan"
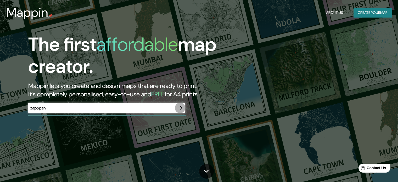
click at [180, 108] on icon "button" at bounding box center [180, 108] width 6 height 6
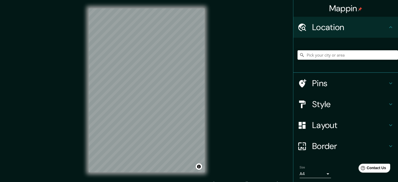
click at [216, 63] on div "Mappin Location Pins Style Layout Border Choose a border. Hint : you can make l…" at bounding box center [199, 94] width 398 height 189
click at [335, 54] on input "Pick your city or area" at bounding box center [347, 54] width 100 height 9
type input "G"
type input "u"
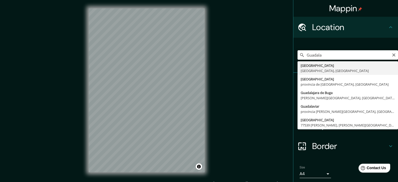
type input "[GEOGRAPHIC_DATA], [GEOGRAPHIC_DATA], [GEOGRAPHIC_DATA]"
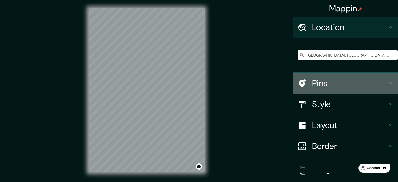
click at [387, 81] on icon at bounding box center [390, 83] width 6 height 6
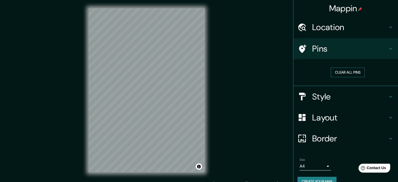
click at [344, 69] on button "Clear all pins" at bounding box center [347, 72] width 34 height 10
click at [387, 49] on icon at bounding box center [390, 48] width 6 height 6
click at [387, 96] on icon at bounding box center [390, 96] width 6 height 6
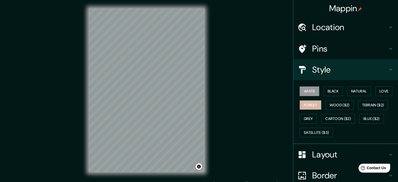
click at [310, 104] on button "Forest" at bounding box center [310, 105] width 22 height 10
click at [387, 70] on icon at bounding box center [390, 69] width 6 height 6
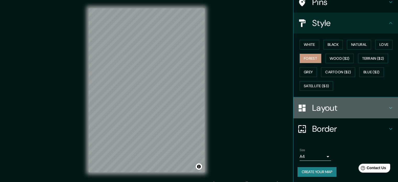
click at [387, 105] on icon at bounding box center [390, 108] width 6 height 6
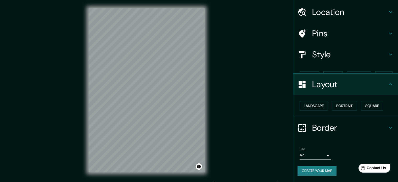
scroll to position [6, 0]
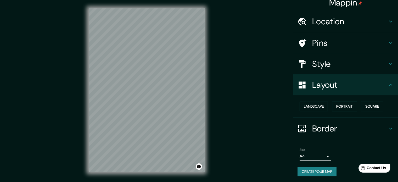
click at [343, 108] on button "Portrait" at bounding box center [344, 106] width 25 height 10
click at [348, 102] on button "Portrait" at bounding box center [344, 106] width 25 height 10
click at [345, 108] on button "Portrait" at bounding box center [344, 106] width 25 height 10
click at [308, 108] on button "Landscape" at bounding box center [313, 106] width 28 height 10
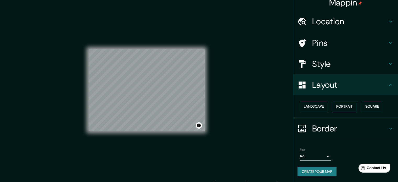
click at [346, 106] on button "Portrait" at bounding box center [344, 106] width 25 height 10
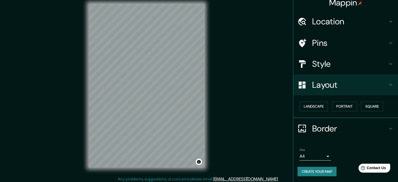
scroll to position [7, 0]
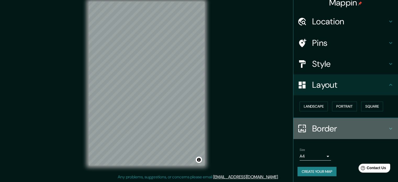
click at [382, 129] on h4 "Border" at bounding box center [349, 128] width 75 height 10
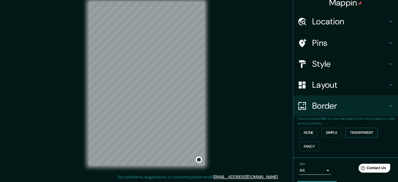
click at [367, 136] on button "Transparent" at bounding box center [361, 133] width 32 height 10
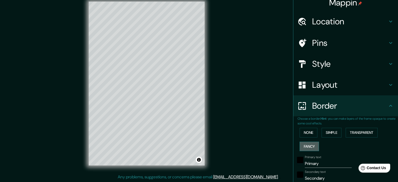
click at [303, 148] on button "Fancy" at bounding box center [308, 146] width 19 height 10
click at [365, 135] on button "Transparent" at bounding box center [361, 133] width 32 height 10
drag, startPoint x: 327, startPoint y: 164, endPoint x: 269, endPoint y: 164, distance: 58.6
click at [269, 164] on div "Mappin Location [GEOGRAPHIC_DATA], [GEOGRAPHIC_DATA], [GEOGRAPHIC_DATA] Pins St…" at bounding box center [199, 87] width 398 height 189
type input "213"
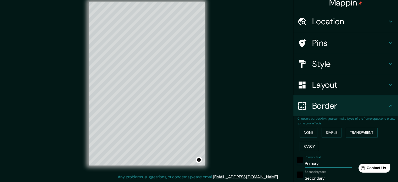
type input "35"
click at [352, 147] on div "None Simple Transparent Fancy" at bounding box center [347, 138] width 100 height 27
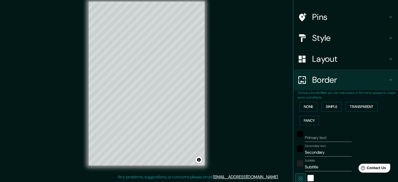
scroll to position [32, 0]
drag, startPoint x: 336, startPoint y: 151, endPoint x: 285, endPoint y: 154, distance: 50.6
click at [285, 154] on div "Mappin Location [GEOGRAPHIC_DATA], [GEOGRAPHIC_DATA], [GEOGRAPHIC_DATA] Pins St…" at bounding box center [199, 87] width 398 height 189
type input "U"
type input "213"
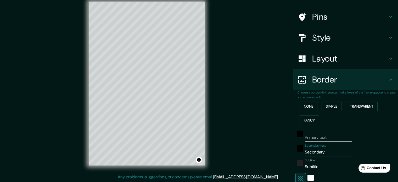
type input "35"
type input "Ub"
type input "213"
type input "35"
type input "Ubi"
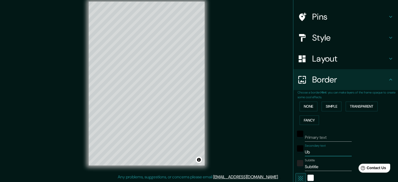
type input "213"
type input "35"
type input "Ubic"
type input "213"
type input "35"
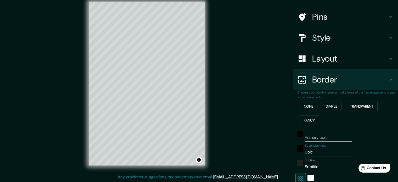
type input "Ubica"
type input "213"
type input "35"
type input "Ubicaci"
type input "213"
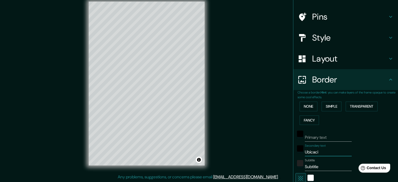
type input "35"
type input "Ubicacio"
type input "213"
type input "35"
type input "Ubicacion"
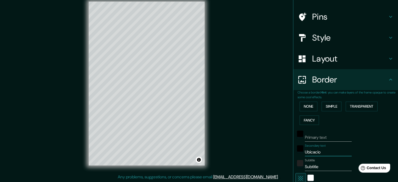
type input "213"
type input "35"
type input "Ubicacion"
drag, startPoint x: 321, startPoint y: 167, endPoint x: 282, endPoint y: 167, distance: 38.9
click at [282, 167] on div "Mappin Location [GEOGRAPHIC_DATA], [GEOGRAPHIC_DATA], [GEOGRAPHIC_DATA] Pins St…" at bounding box center [199, 87] width 398 height 189
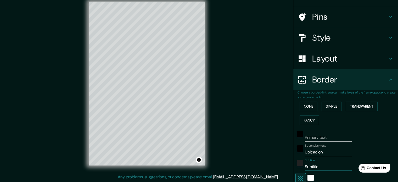
type input "213"
type input "35"
click at [380, 121] on div "None Simple Transparent Fancy" at bounding box center [347, 112] width 100 height 27
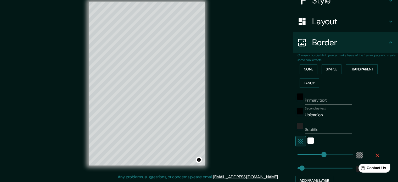
scroll to position [115, 0]
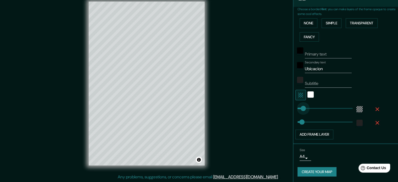
type input "0"
drag, startPoint x: 319, startPoint y: 106, endPoint x: 282, endPoint y: 107, distance: 36.9
type input "35"
type input "0"
drag, startPoint x: 294, startPoint y: 108, endPoint x: 286, endPoint y: 109, distance: 8.1
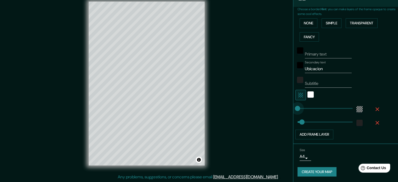
click at [286, 109] on div "Mappin Location [GEOGRAPHIC_DATA], [GEOGRAPHIC_DATA], [GEOGRAPHIC_DATA] Pins St…" at bounding box center [199, 87] width 398 height 189
type input "35"
click at [361, 144] on li "Size A4 single Create your map" at bounding box center [345, 163] width 105 height 39
click at [323, 176] on div "Size A4 single Create your map" at bounding box center [345, 163] width 96 height 35
click at [321, 173] on button "Create your map" at bounding box center [316, 172] width 39 height 10
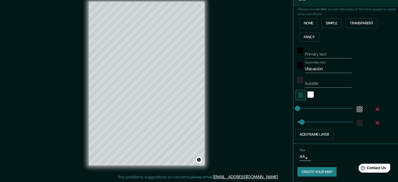
scroll to position [111, 0]
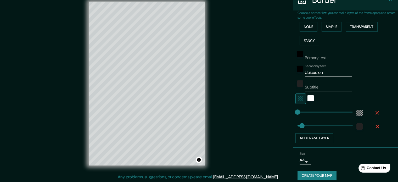
click at [374, 112] on icon "button" at bounding box center [377, 113] width 6 height 6
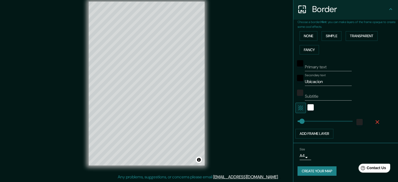
scroll to position [101, 0]
click at [374, 122] on icon "button" at bounding box center [377, 122] width 6 height 6
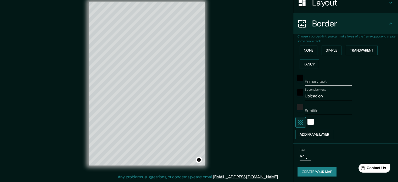
click at [374, 122] on div at bounding box center [338, 122] width 86 height 10
click at [329, 171] on button "Create your map" at bounding box center [316, 172] width 39 height 10
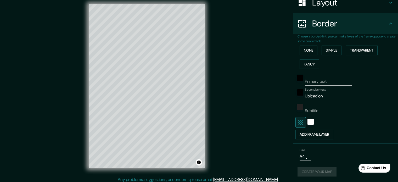
scroll to position [0, 0]
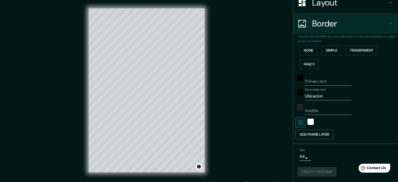
click at [322, 134] on button "Add frame layer" at bounding box center [314, 134] width 38 height 10
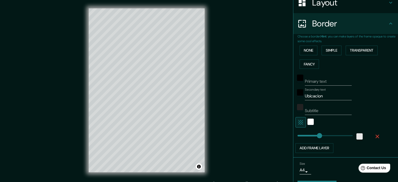
type input "177"
click at [356, 135] on div "white" at bounding box center [359, 136] width 6 height 6
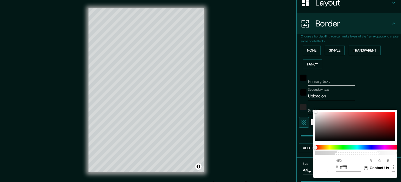
click at [366, 64] on div at bounding box center [200, 91] width 401 height 182
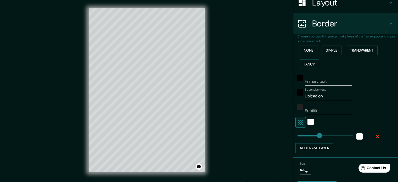
click at [358, 56] on div "None Simple Transparent Fancy" at bounding box center [347, 56] width 100 height 27
click at [357, 53] on button "Transparent" at bounding box center [361, 50] width 32 height 10
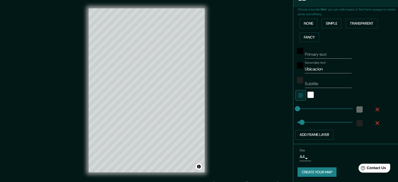
scroll to position [115, 0]
click at [323, 55] on input "Primary text" at bounding box center [328, 54] width 47 height 8
click at [352, 71] on div "Secondary text Ubicacion" at bounding box center [338, 66] width 86 height 13
click at [341, 71] on input "Ubicacion" at bounding box center [328, 69] width 47 height 8
click at [324, 54] on input "Primary text" at bounding box center [328, 54] width 47 height 8
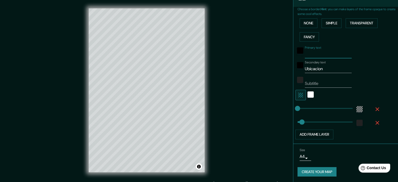
type input "d"
type input "35"
drag, startPoint x: 324, startPoint y: 54, endPoint x: 299, endPoint y: 54, distance: 25.1
click at [299, 54] on div "Primary text d" at bounding box center [338, 52] width 86 height 13
type input "35"
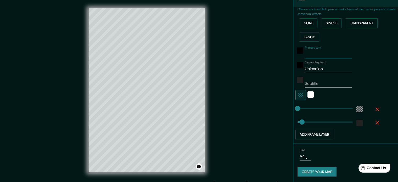
click at [365, 73] on div "Primary text Secondary text Ubicacion Subtitle Add frame layer" at bounding box center [339, 91] width 84 height 95
click at [320, 64] on label "Secondary text" at bounding box center [315, 62] width 21 height 4
click at [320, 65] on input "Ubicacion" at bounding box center [328, 69] width 47 height 8
click at [328, 72] on input "Ubicacion" at bounding box center [328, 69] width 47 height 8
drag, startPoint x: 324, startPoint y: 67, endPoint x: 290, endPoint y: 67, distance: 34.2
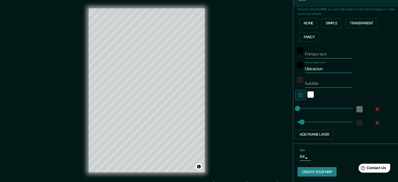
click at [293, 67] on div "Choose a border. Hint : you can make layers of the frame opaque to create some …" at bounding box center [345, 75] width 105 height 137
type input "u"
type input "35"
type input "ub"
type input "35"
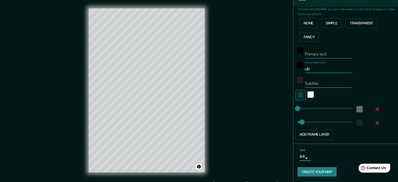
type input "ubi"
type input "35"
type input "ubic"
type input "35"
type input "ubicc"
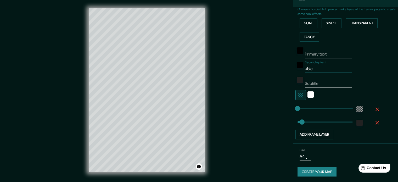
type input "35"
type input "ubicci"
type input "35"
type input "ubiccio"
type input "35"
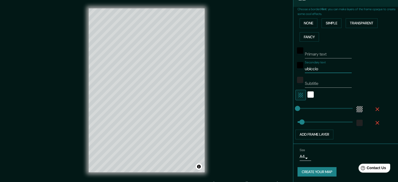
type input "ubiccion"
type input "35"
type input "ubiccio"
type input "35"
type input "ubicci"
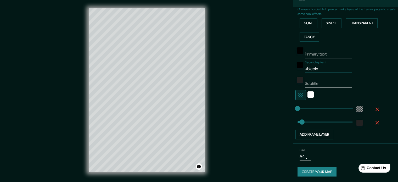
type input "35"
type input "ubicc"
type input "35"
type input "ubic"
type input "35"
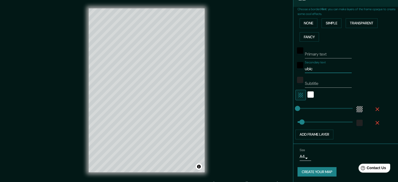
type input "ubica"
type input "35"
type input "ubicac"
type input "35"
type input "ubicaci"
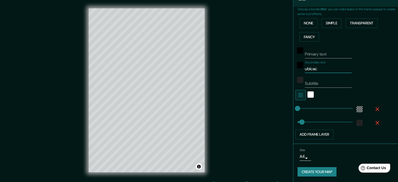
type input "35"
type input "ubicacio"
type input "35"
type input "ubicacion"
type input "35"
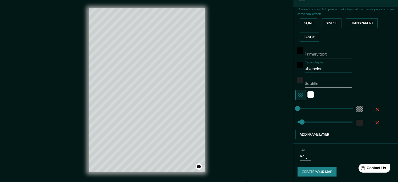
type input "ubicacion"
click at [385, 89] on div "Primary text Secondary text ubicacion Subtitle Add frame layer" at bounding box center [347, 91] width 100 height 95
click at [367, 81] on div "Subtitle" at bounding box center [338, 81] width 86 height 13
drag, startPoint x: 331, startPoint y: 84, endPoint x: 289, endPoint y: 83, distance: 41.8
click at [293, 83] on div "Choose a border. Hint : you can make layers of the frame opaque to create some …" at bounding box center [345, 75] width 105 height 137
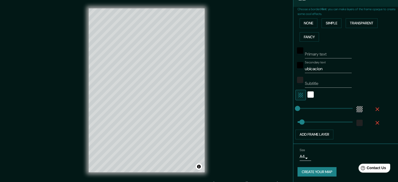
click at [362, 73] on div "Primary text Secondary text ubicacion Subtitle Add frame layer" at bounding box center [339, 91] width 84 height 95
click at [329, 84] on input "Subtitle" at bounding box center [328, 83] width 47 height 8
type input "f"
type input "35"
type input "f"
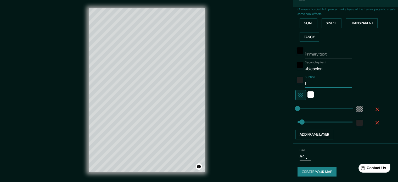
click at [374, 83] on div "Subtitle f" at bounding box center [338, 81] width 86 height 13
click at [323, 85] on input "f" at bounding box center [328, 83] width 47 height 8
type input "35"
click at [391, 83] on div "Primary text Secondary text ubicacion Subtitle Add frame layer" at bounding box center [347, 91] width 100 height 95
click at [320, 168] on button "Create your map" at bounding box center [316, 172] width 39 height 10
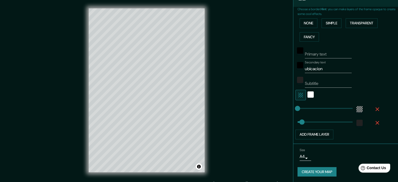
click at [332, 155] on div "Size A4 single" at bounding box center [345, 154] width 96 height 17
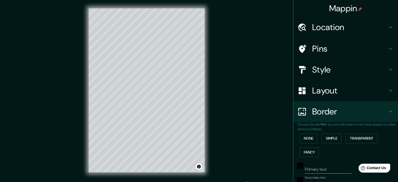
drag, startPoint x: 218, startPoint y: 25, endPoint x: 220, endPoint y: 21, distance: 4.7
click at [220, 21] on div "Mappin Location [GEOGRAPHIC_DATA], [GEOGRAPHIC_DATA], [GEOGRAPHIC_DATA] Pins St…" at bounding box center [199, 94] width 398 height 189
click at [221, 21] on div "Mappin Location [GEOGRAPHIC_DATA], [GEOGRAPHIC_DATA], [GEOGRAPHIC_DATA] Pins St…" at bounding box center [199, 94] width 398 height 189
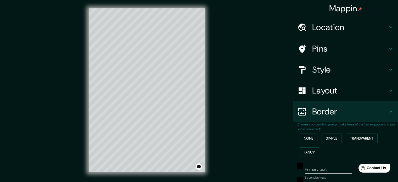
click at [221, 21] on div "Mappin Location [GEOGRAPHIC_DATA], [GEOGRAPHIC_DATA], [GEOGRAPHIC_DATA] Pins St…" at bounding box center [199, 94] width 398 height 189
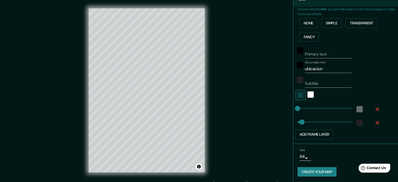
scroll to position [7, 0]
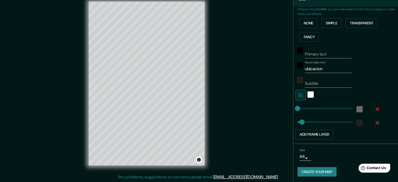
click at [328, 171] on button "Create your map" at bounding box center [316, 172] width 39 height 10
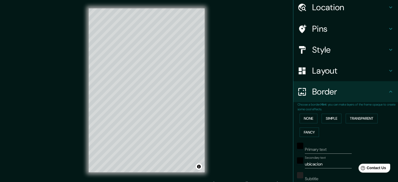
scroll to position [0, 0]
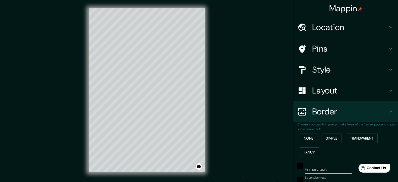
click at [372, 94] on h4 "Layout" at bounding box center [349, 90] width 75 height 10
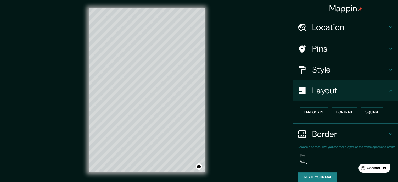
type input "35"
click at [365, 113] on button "Square" at bounding box center [372, 112] width 22 height 10
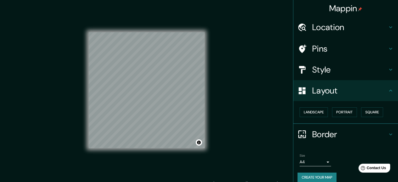
click at [240, 96] on div "Mappin Location [GEOGRAPHIC_DATA], [GEOGRAPHIC_DATA], [GEOGRAPHIC_DATA] Pins St…" at bounding box center [199, 94] width 398 height 189
click at [237, 113] on div "Mappin Location [GEOGRAPHIC_DATA], [GEOGRAPHIC_DATA], [GEOGRAPHIC_DATA] Pins St…" at bounding box center [199, 94] width 398 height 189
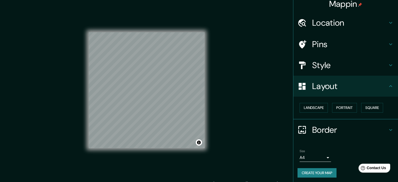
scroll to position [6, 0]
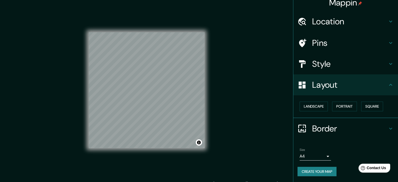
click at [321, 172] on button "Create your map" at bounding box center [316, 172] width 39 height 10
click at [197, 142] on button "Toggle attribution" at bounding box center [199, 142] width 6 height 6
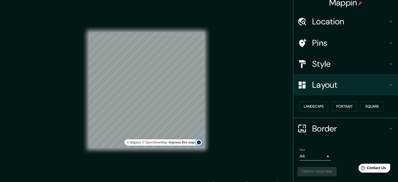
click at [198, 143] on button "Toggle attribution" at bounding box center [199, 142] width 6 height 6
click at [236, 142] on div "Mappin Location [GEOGRAPHIC_DATA], [GEOGRAPHIC_DATA], [GEOGRAPHIC_DATA] Pins St…" at bounding box center [199, 94] width 398 height 189
